Goal: Information Seeking & Learning: Find specific fact

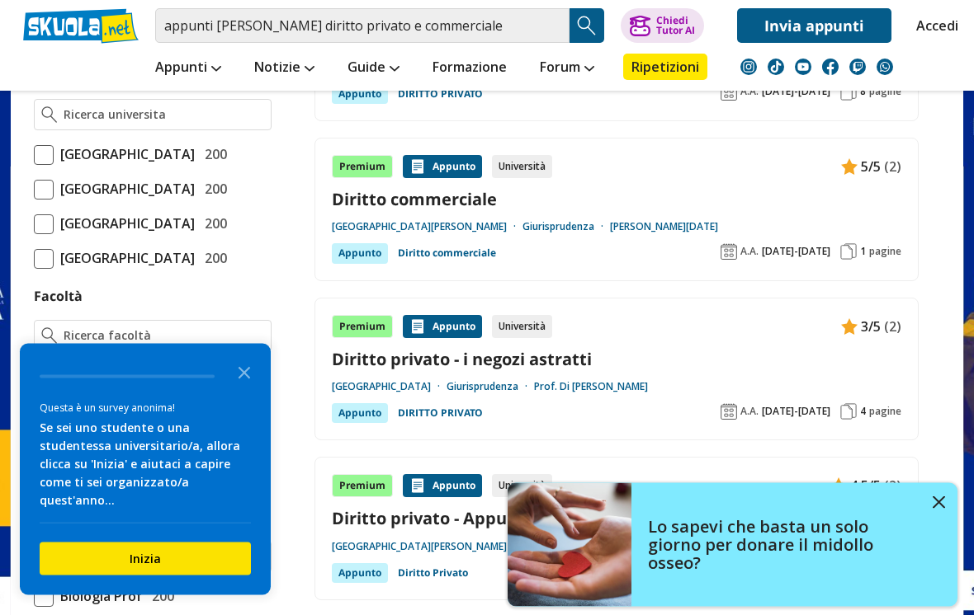
scroll to position [686, 0]
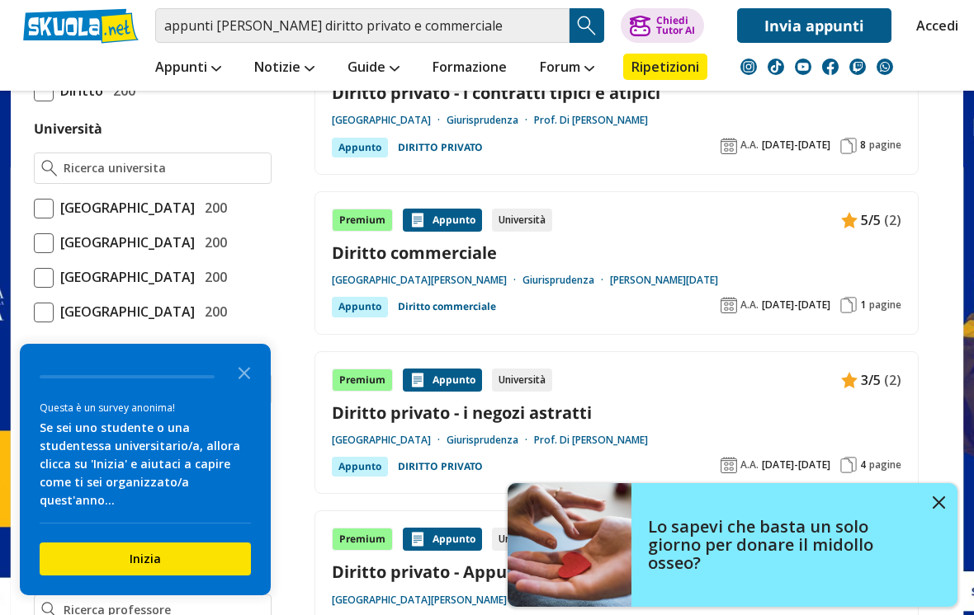
click at [249, 380] on polygon "Close the survey" at bounding box center [244, 373] width 12 height 12
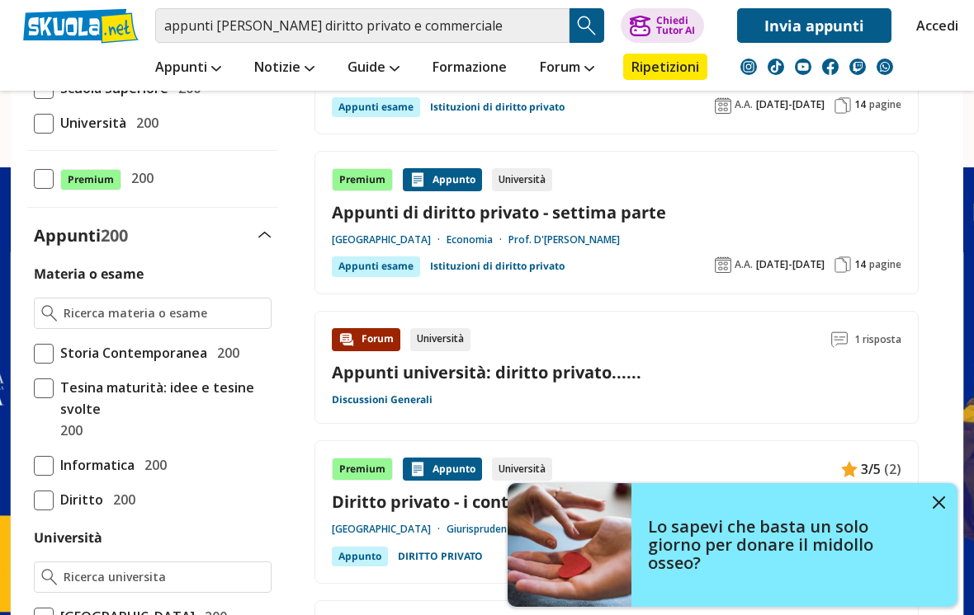
scroll to position [0, 0]
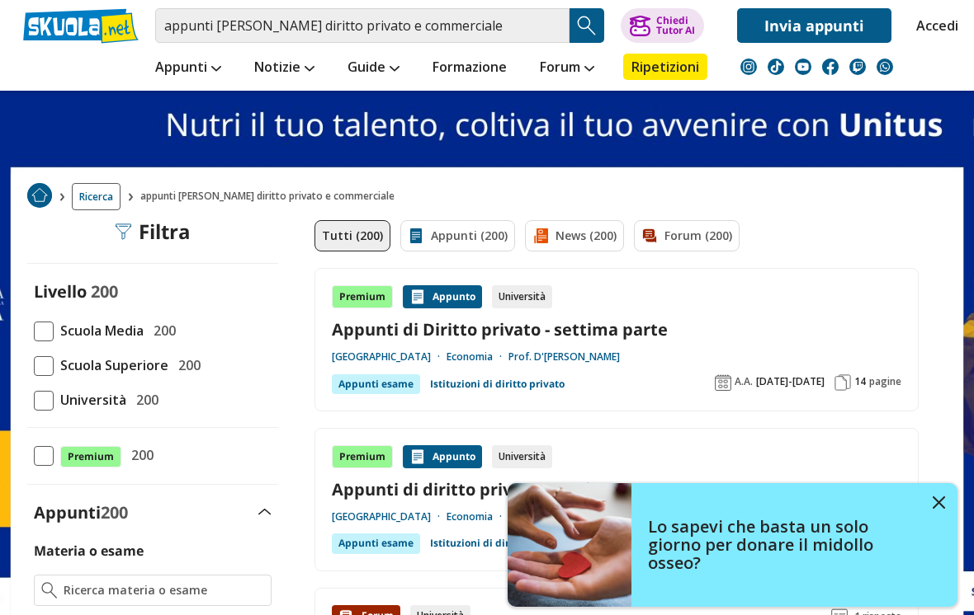
click at [50, 409] on span at bounding box center [44, 401] width 20 height 20
click at [34, 400] on input "Università 200" at bounding box center [34, 400] width 0 height 0
checkbox input "true"
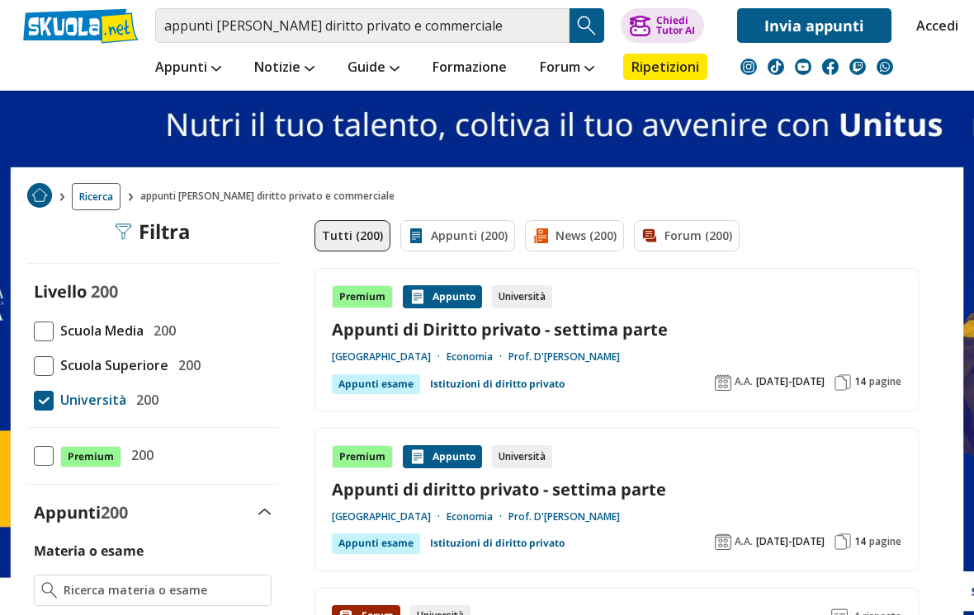
checkbox input "true"
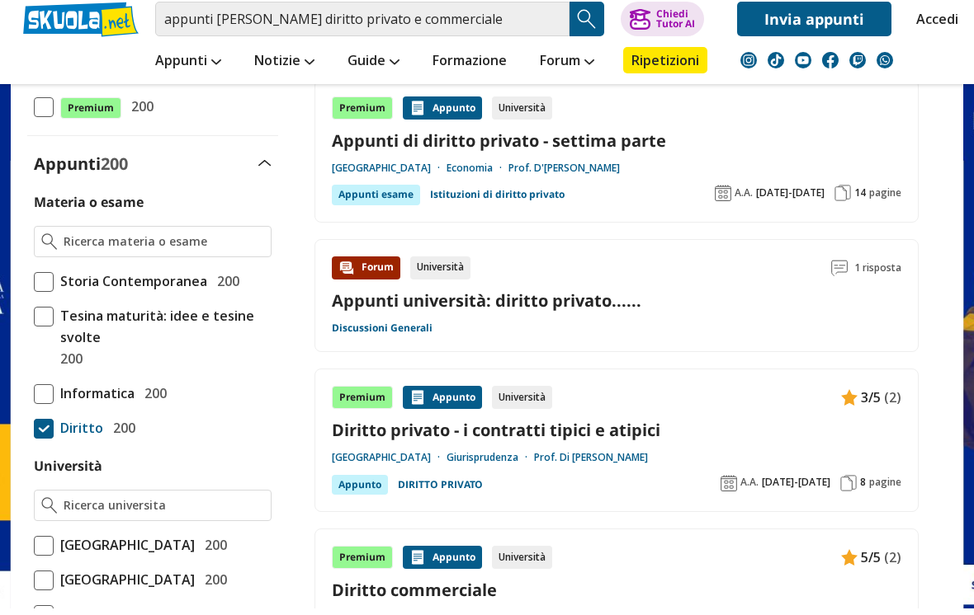
scroll to position [499, 0]
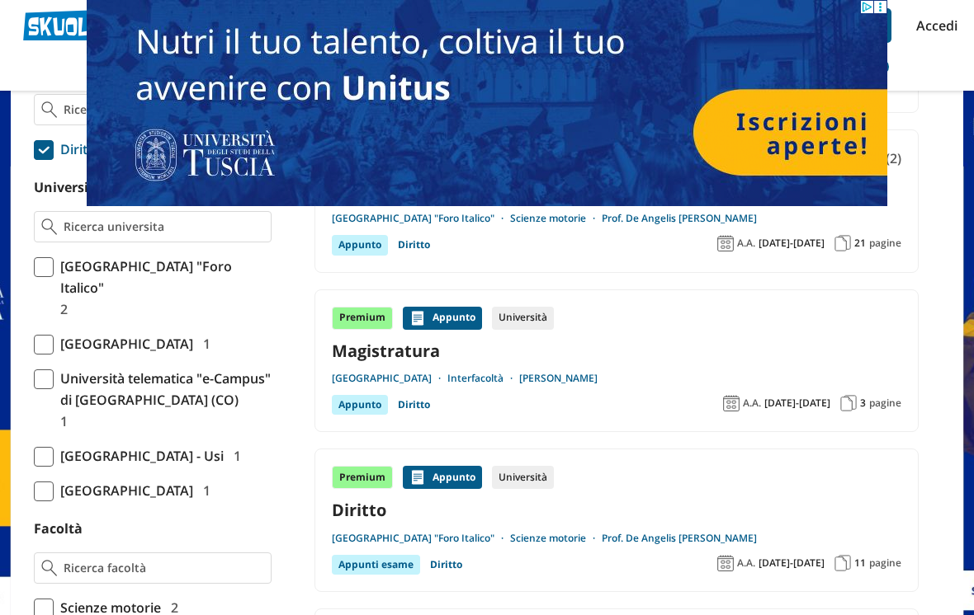
scroll to position [482, 0]
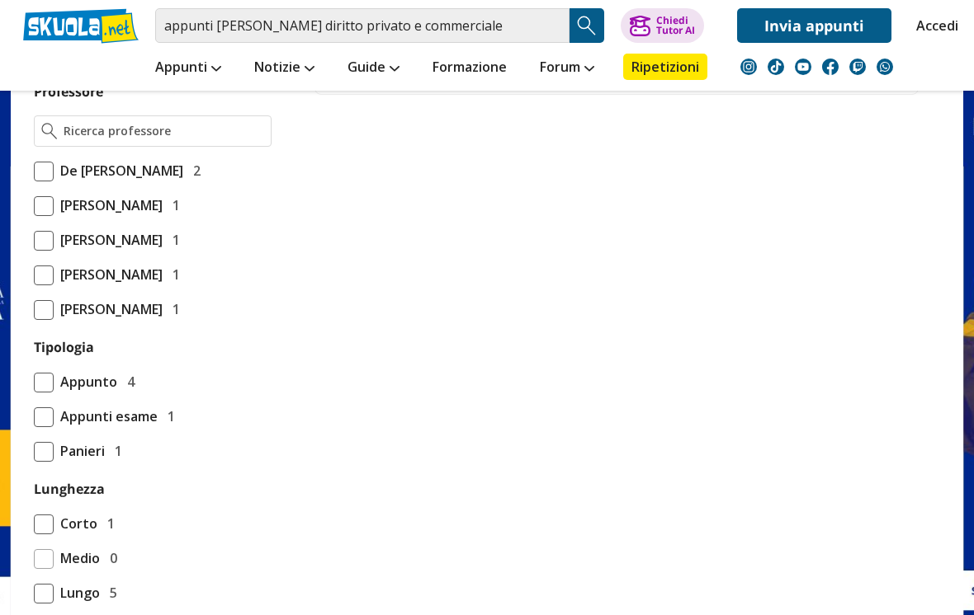
scroll to position [1161, 0]
click at [240, 147] on div at bounding box center [153, 131] width 238 height 31
click at [197, 139] on input "Professore" at bounding box center [164, 131] width 200 height 17
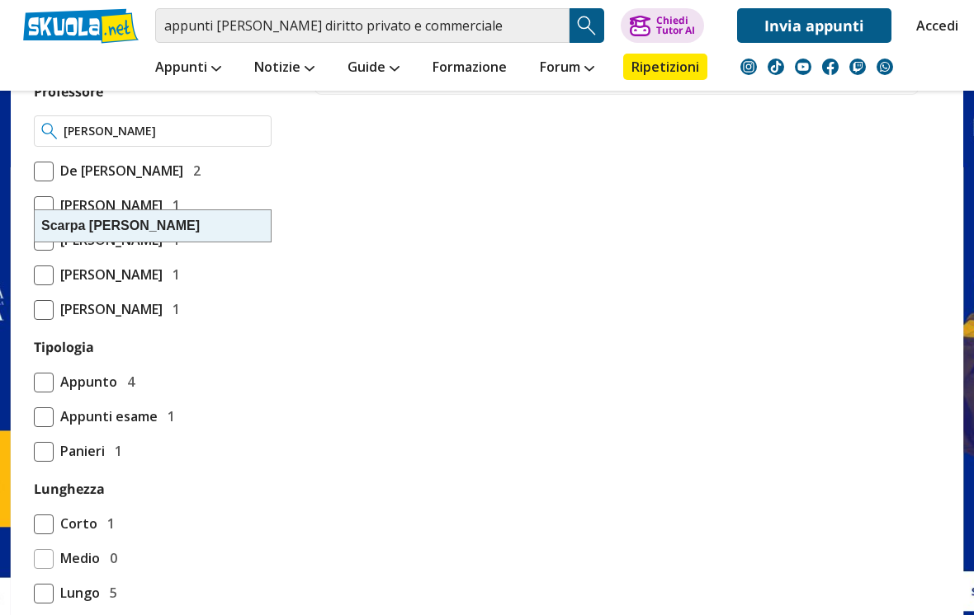
type input "[PERSON_NAME]"
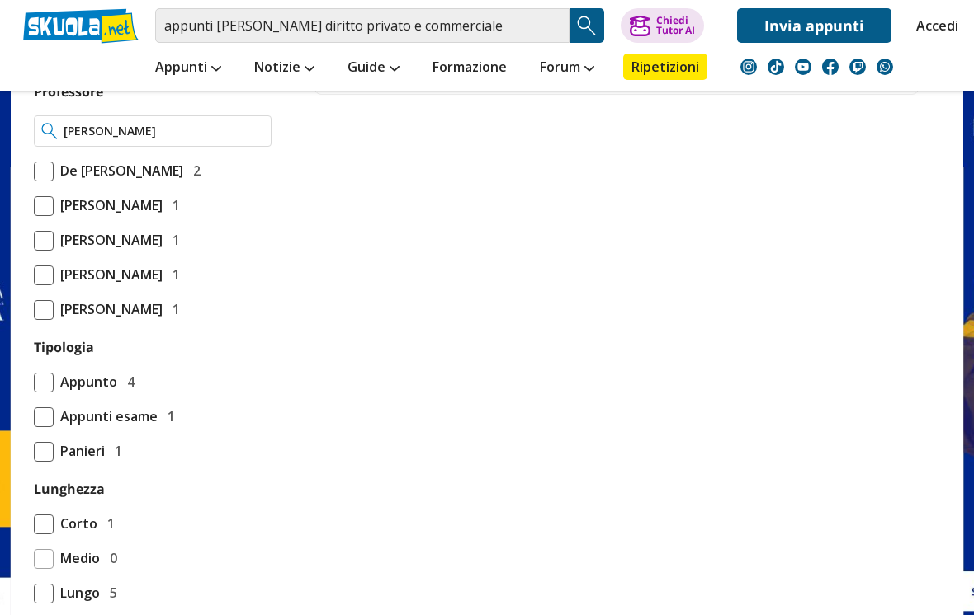
scroll to position [1186, 0]
